Goal: Information Seeking & Learning: Learn about a topic

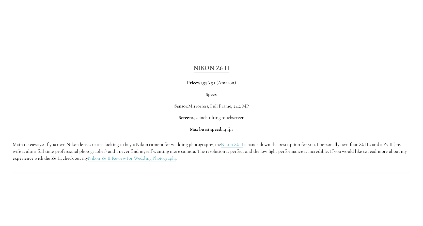
scroll to position [788, 0]
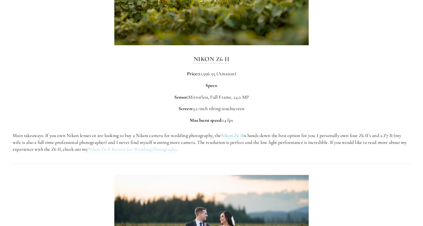
click at [159, 149] on link "Nikon Z6 II Review for Wedding Photography" at bounding box center [132, 149] width 88 height 6
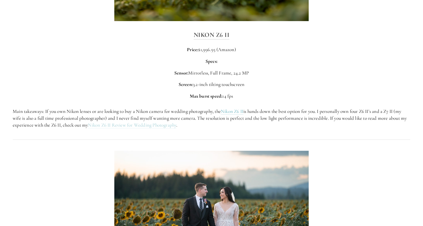
scroll to position [813, 0]
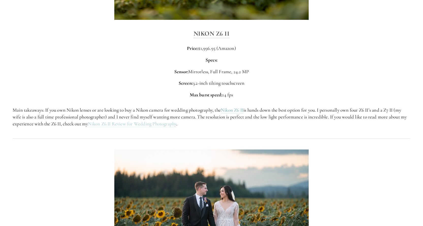
click at [156, 124] on link "Nikon Z6 II Review for Wedding Photography" at bounding box center [132, 124] width 88 height 6
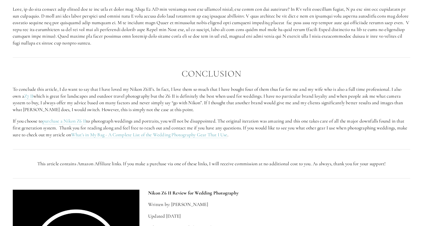
scroll to position [838, 0]
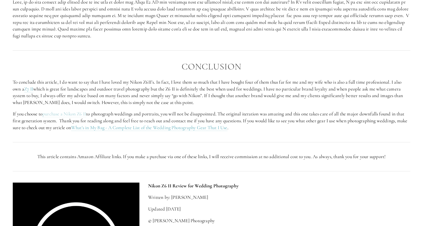
click at [61, 115] on link "purchase a Nikon Z6 II" at bounding box center [64, 114] width 44 height 6
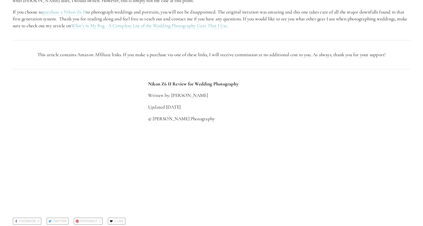
scroll to position [940, 0]
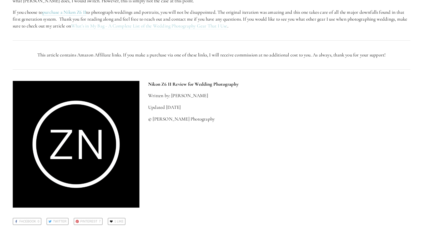
click at [189, 28] on link "What's in My Bag - A Complete List of the Wedding Photography Gear That I Use" at bounding box center [149, 26] width 156 height 6
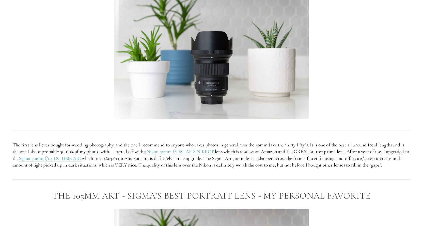
scroll to position [1550, 0]
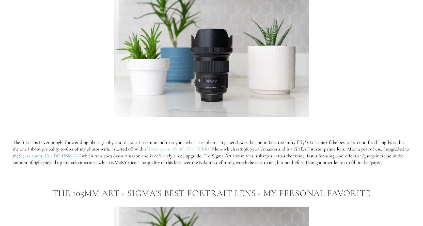
click at [193, 148] on link "Nikon 50mm f/1.8G AF-S NIKKOR" at bounding box center [181, 149] width 69 height 6
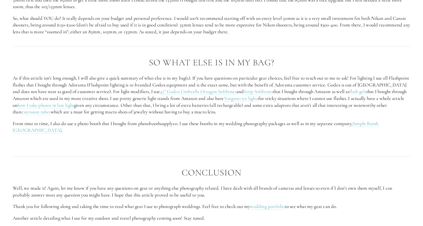
scroll to position [1956, 0]
